Goal: Task Accomplishment & Management: Complete application form

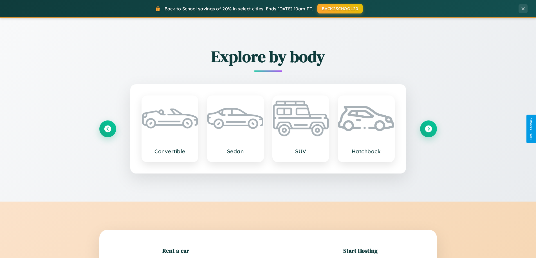
scroll to position [122, 0]
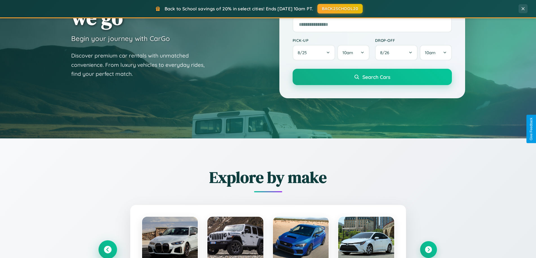
click at [107, 250] on icon at bounding box center [108, 250] width 8 height 8
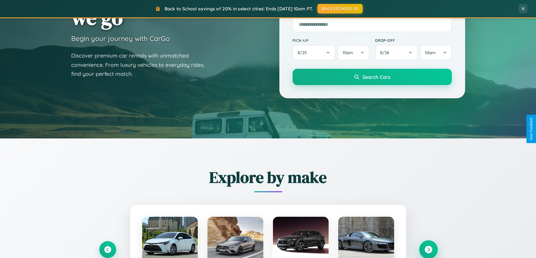
click at [428, 250] on icon at bounding box center [428, 250] width 8 height 8
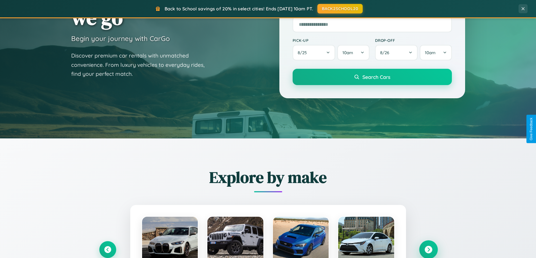
click at [428, 249] on icon at bounding box center [428, 250] width 8 height 8
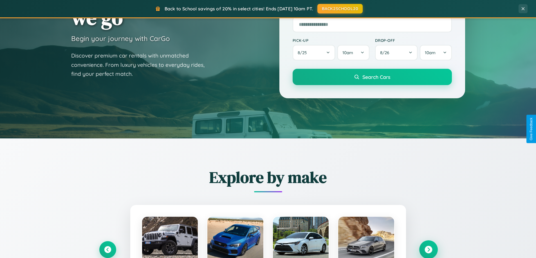
scroll to position [0, 0]
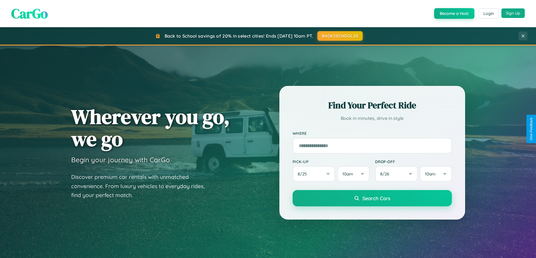
click at [513, 13] on button "Sign Up" at bounding box center [512, 13] width 23 height 10
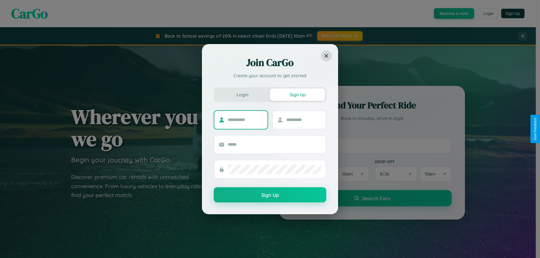
click at [245, 120] on input "text" at bounding box center [245, 120] width 35 height 9
type input "*****"
click at [303, 120] on input "text" at bounding box center [303, 120] width 35 height 9
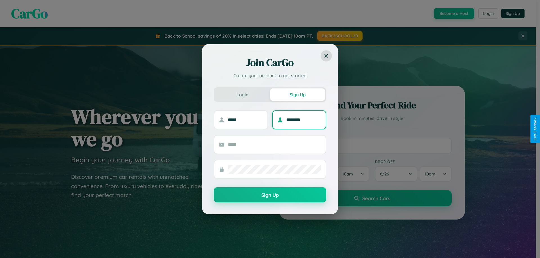
type input "********"
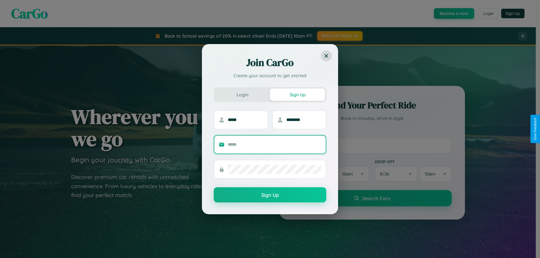
click at [275, 145] on input "text" at bounding box center [274, 144] width 93 height 9
type input "**********"
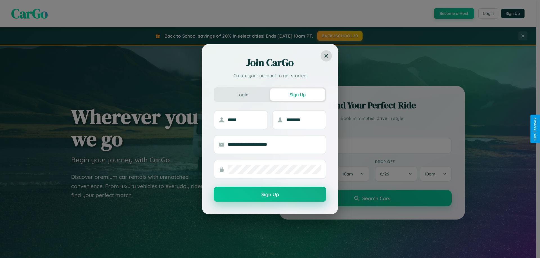
click at [270, 195] on button "Sign Up" at bounding box center [270, 194] width 113 height 15
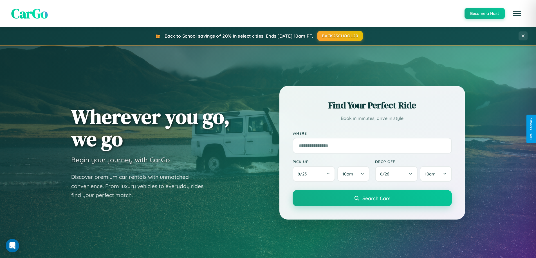
scroll to position [904, 0]
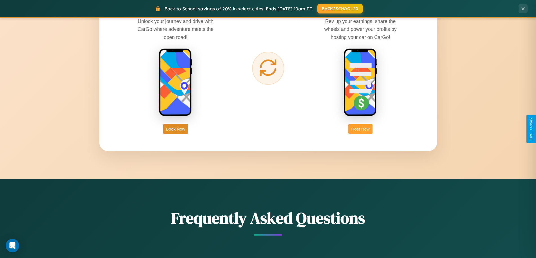
click at [360, 129] on button "Host Now" at bounding box center [360, 129] width 24 height 10
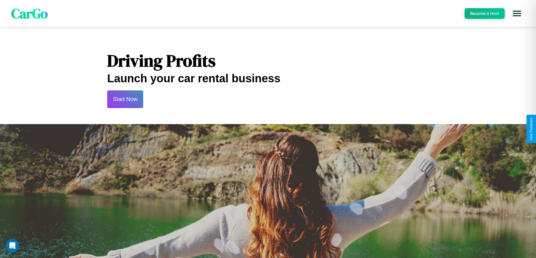
click at [125, 99] on button "Start Now" at bounding box center [125, 100] width 36 height 18
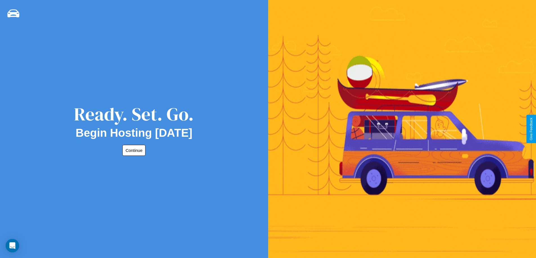
click at [133, 150] on button "Continue" at bounding box center [133, 150] width 23 height 11
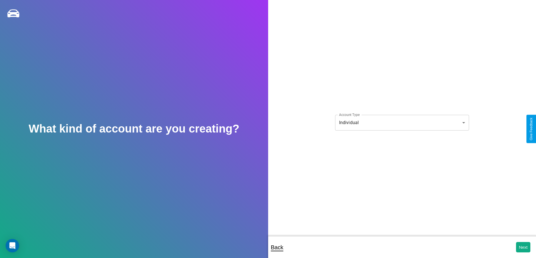
click at [402, 123] on body "**********" at bounding box center [268, 133] width 536 height 266
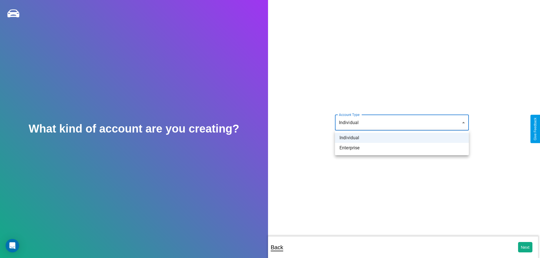
click at [402, 138] on li "Individual" at bounding box center [402, 138] width 134 height 10
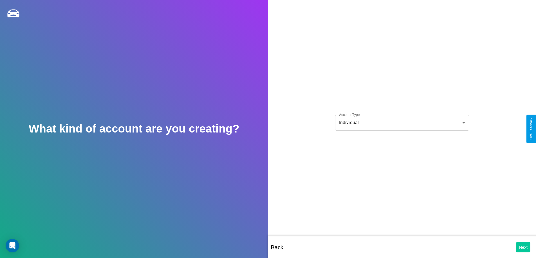
click at [523, 248] on button "Next" at bounding box center [523, 247] width 14 height 10
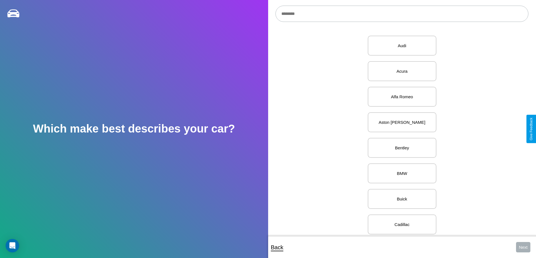
click at [402, 14] on input "text" at bounding box center [401, 14] width 253 height 16
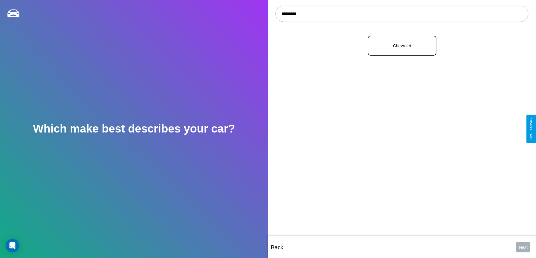
type input "*********"
click at [400, 46] on p "Chevrolet" at bounding box center [402, 46] width 56 height 8
click at [523, 248] on button "Next" at bounding box center [523, 247] width 14 height 10
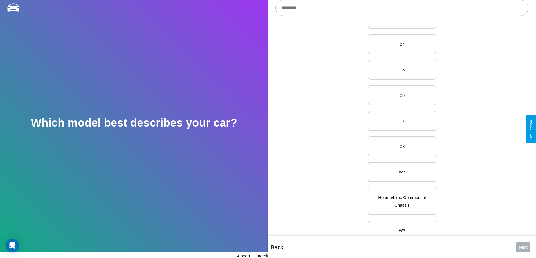
scroll to position [1783, 0]
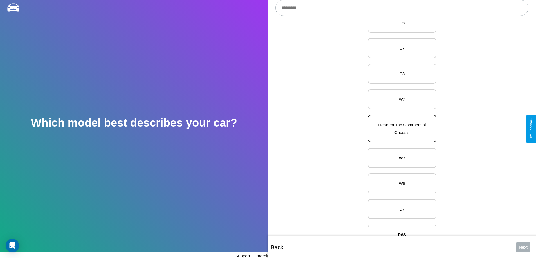
click at [400, 129] on p "Hearse/Limo Commercial Chassis" at bounding box center [402, 128] width 56 height 15
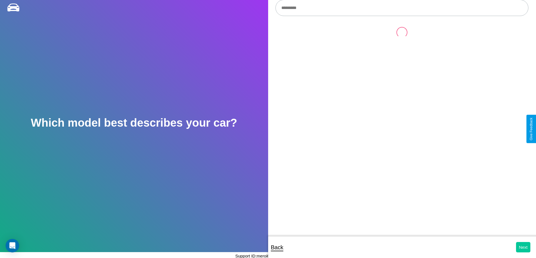
scroll to position [0, 0]
click at [523, 248] on button "Next" at bounding box center [523, 247] width 14 height 10
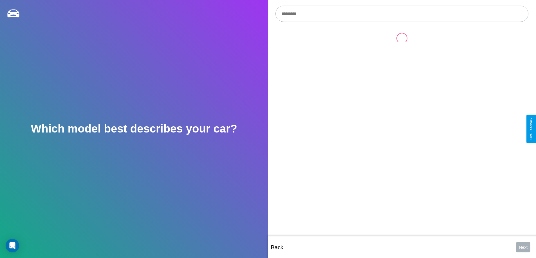
scroll to position [6, 0]
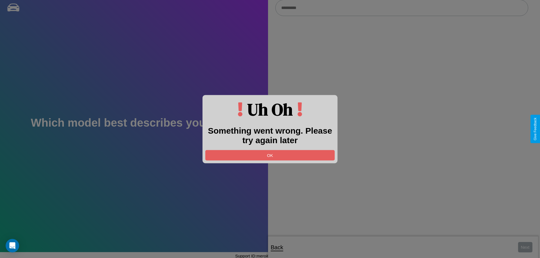
click at [402, 8] on div at bounding box center [270, 129] width 540 height 258
